Goal: Task Accomplishment & Management: Complete application form

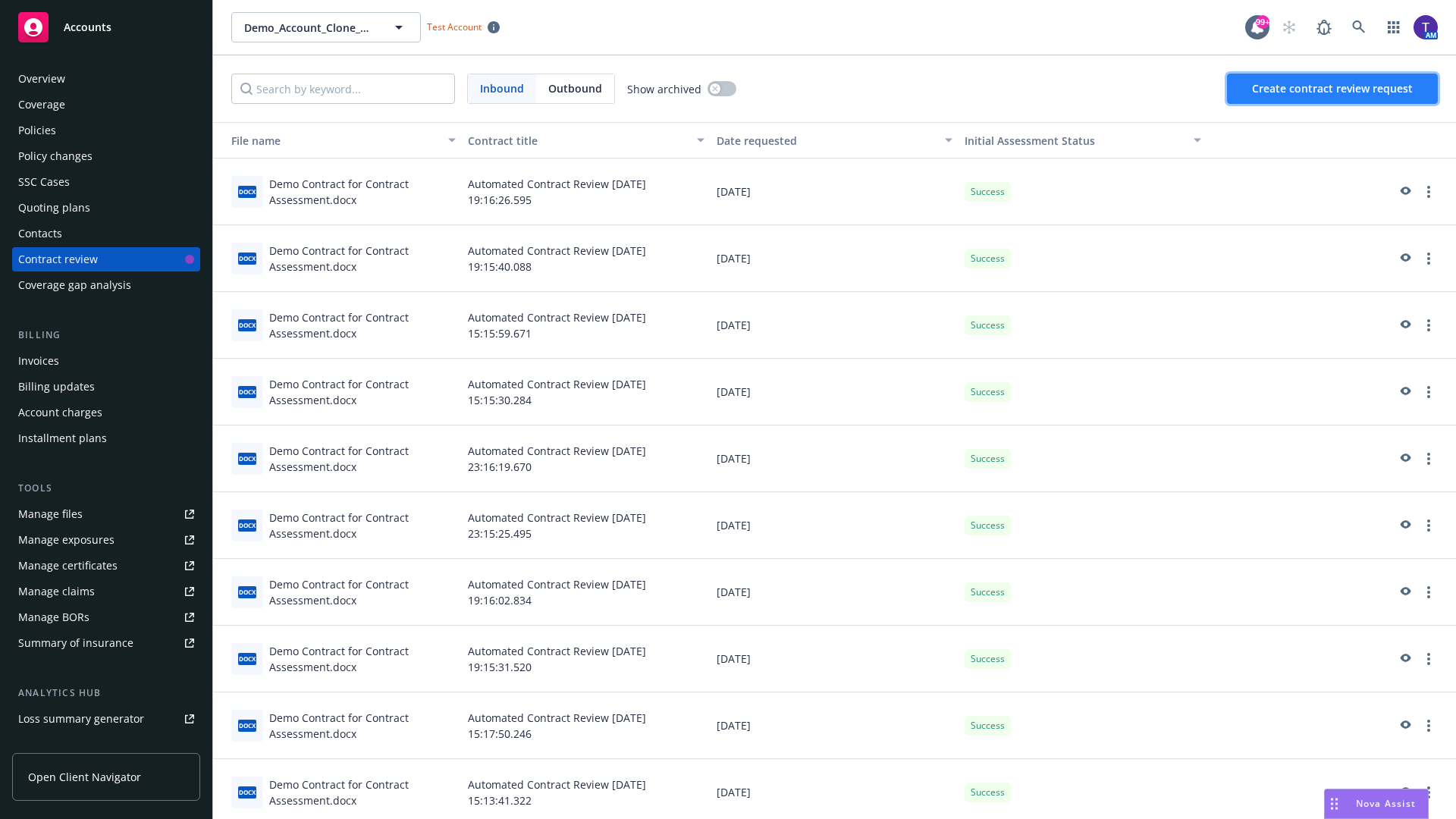
click at [1333, 89] on span "Create contract review request" at bounding box center [1332, 89] width 160 height 15
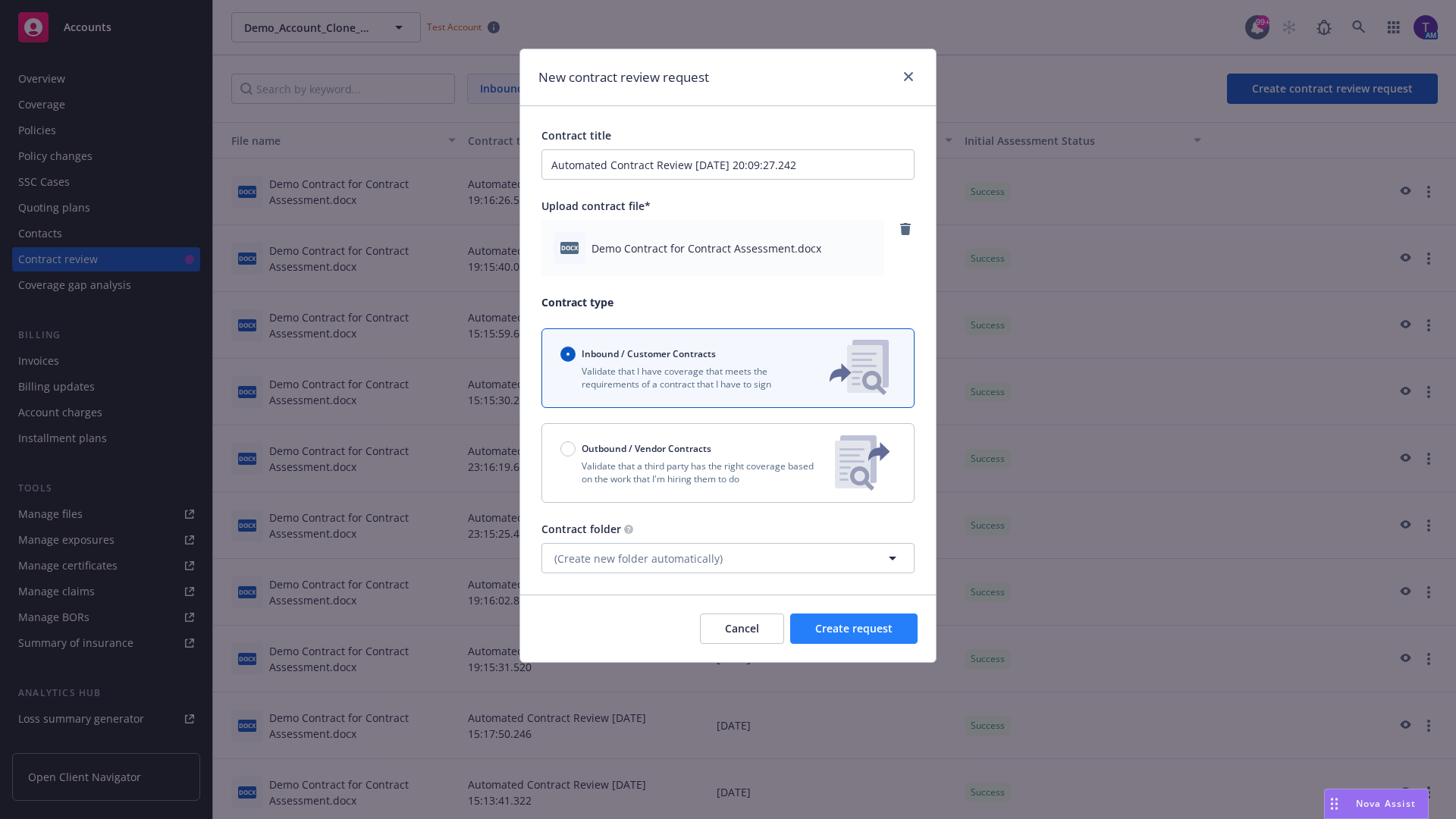
type input "Automated Contract Review 08-11-2025 20:09:27.242"
click at [854, 629] on span "Create request" at bounding box center [854, 628] width 77 height 15
